Goal: Find specific page/section: Find specific page/section

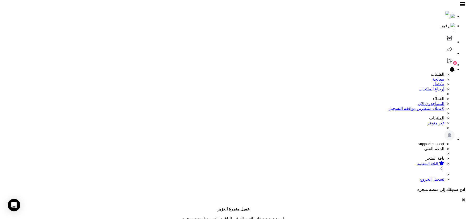
click at [445, 33] on icon at bounding box center [450, 38] width 10 height 10
